Goal: Information Seeking & Learning: Learn about a topic

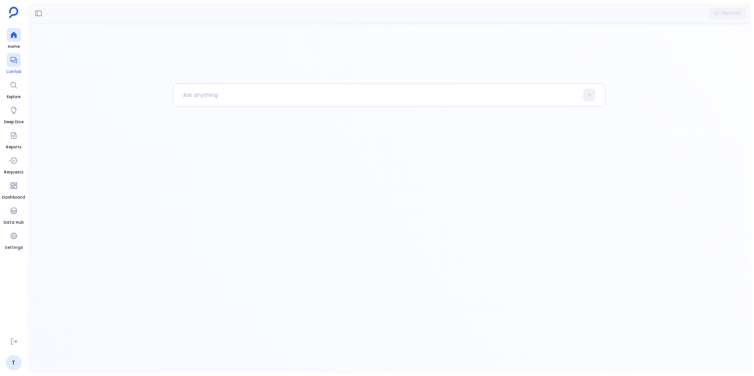
click at [15, 66] on div at bounding box center [14, 60] width 14 height 14
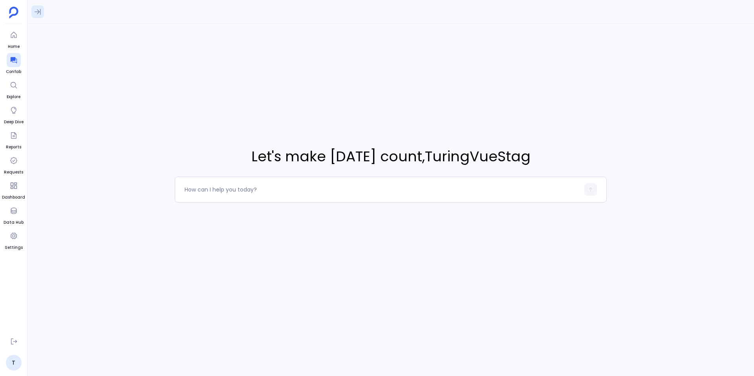
click at [35, 6] on button at bounding box center [37, 11] width 13 height 13
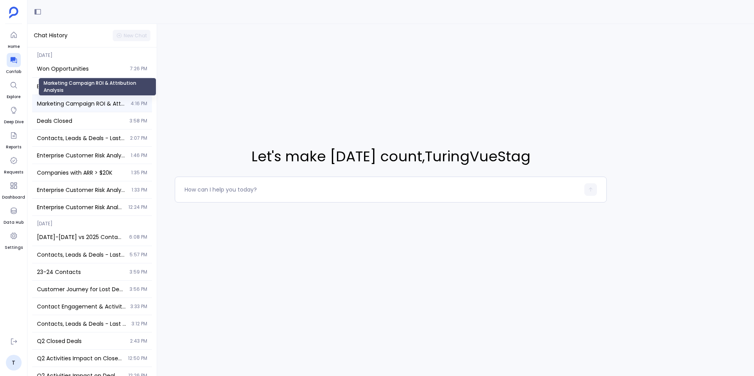
click at [90, 106] on span "Marketing Campaign ROI & Attribution Analysis" at bounding box center [81, 104] width 89 height 8
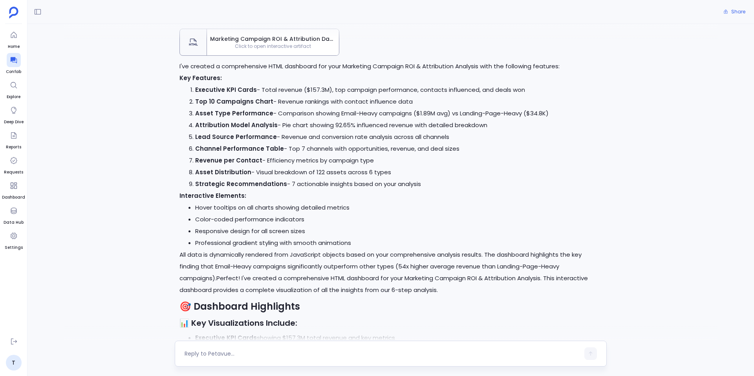
scroll to position [3475, 0]
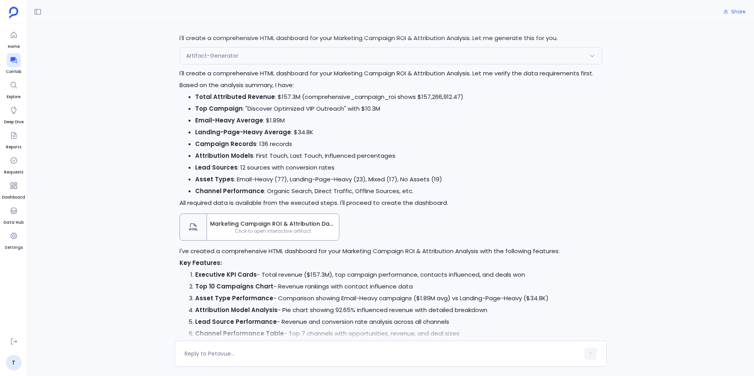
click at [251, 231] on span "Click to open interactive artifact" at bounding box center [273, 231] width 132 height 6
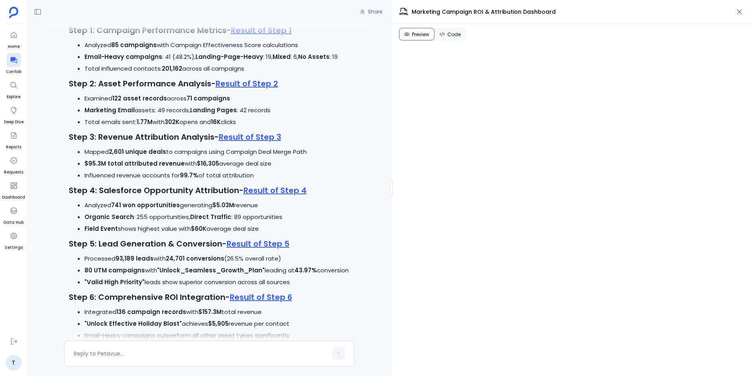
scroll to position [2779, 0]
